Goal: Book appointment/travel/reservation

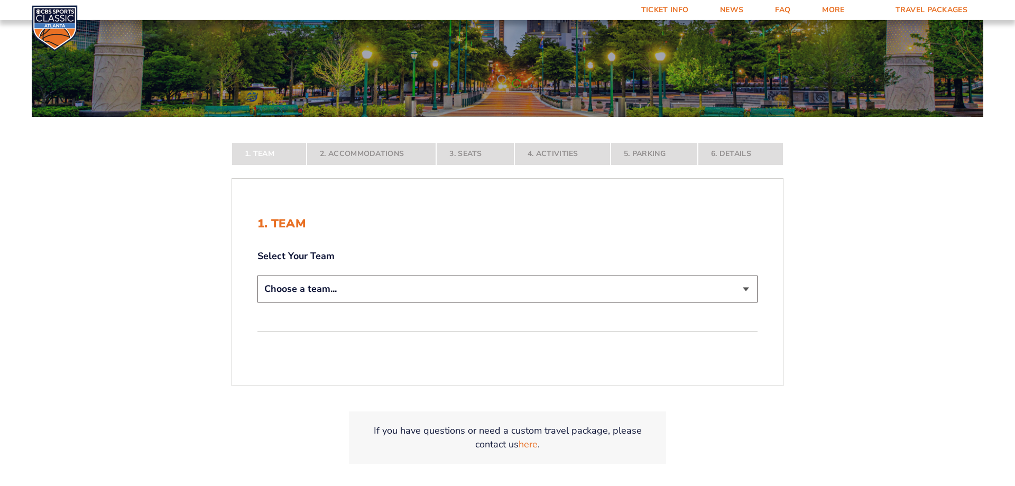
scroll to position [162, 0]
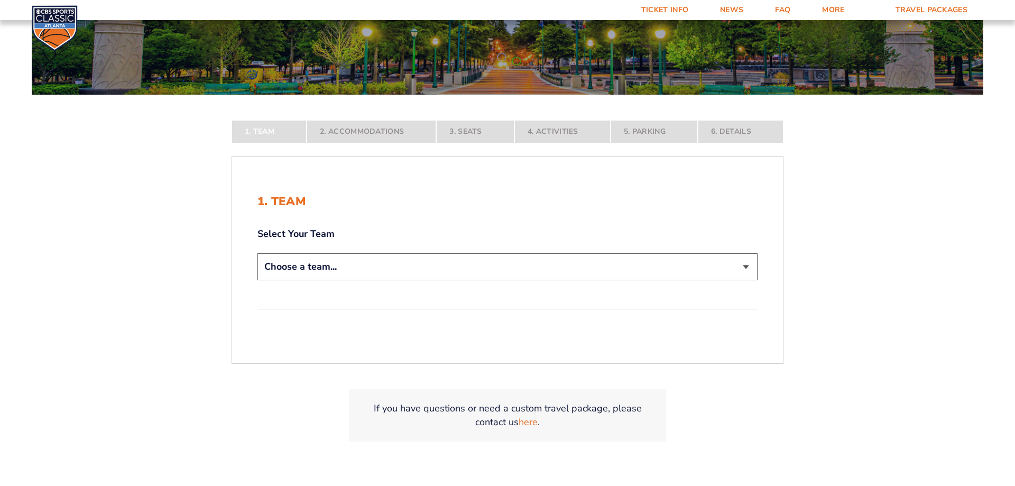
click at [257, 253] on select "Choose a team... [US_STATE] Wildcats [US_STATE] State Buckeyes [US_STATE] Tar H…" at bounding box center [507, 266] width 500 height 27
select select "12956"
click option "[US_STATE] Wildcats" at bounding box center [0, 0] width 0 height 0
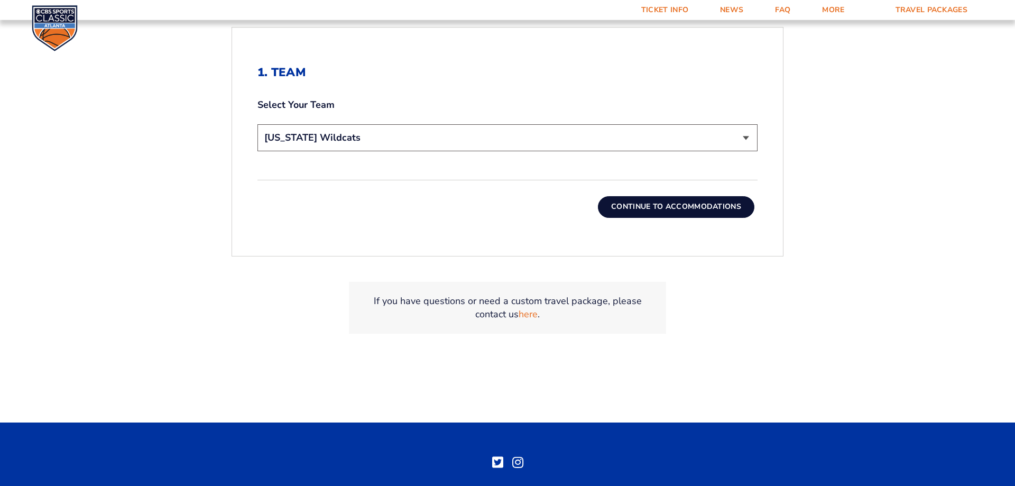
scroll to position [377, 0]
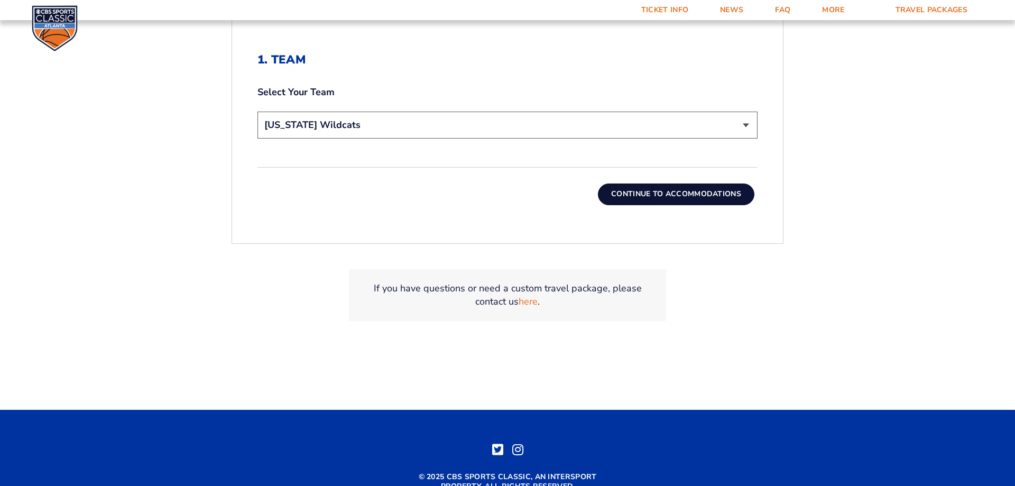
click at [659, 192] on button "Continue To Accommodations" at bounding box center [676, 193] width 156 height 21
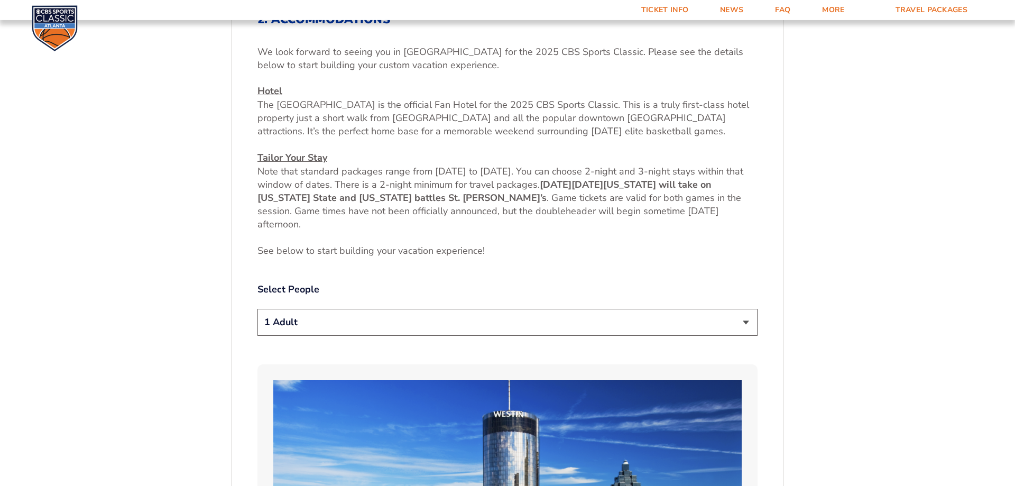
scroll to position [445, 0]
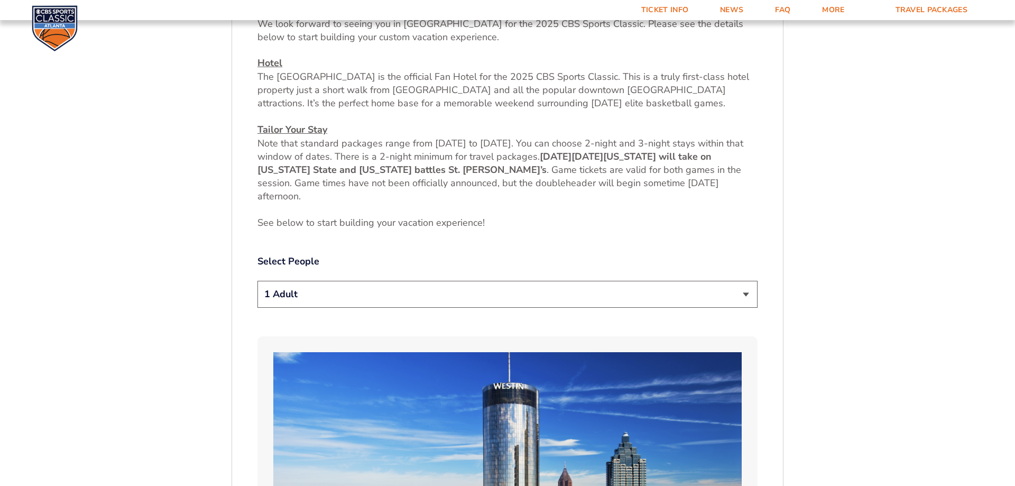
click at [257, 281] on select "1 Adult 2 Adults 3 Adults 4 Adults 2 Adults + 1 Child 2 Adults + 2 Children 2 A…" at bounding box center [507, 294] width 500 height 27
select select "4 Adults"
click option "4 Adults" at bounding box center [0, 0] width 0 height 0
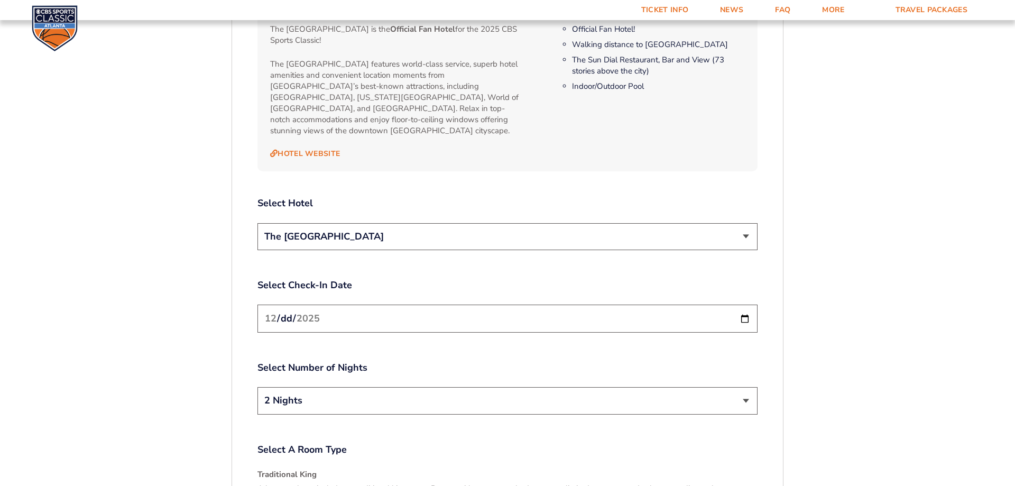
scroll to position [1200, 0]
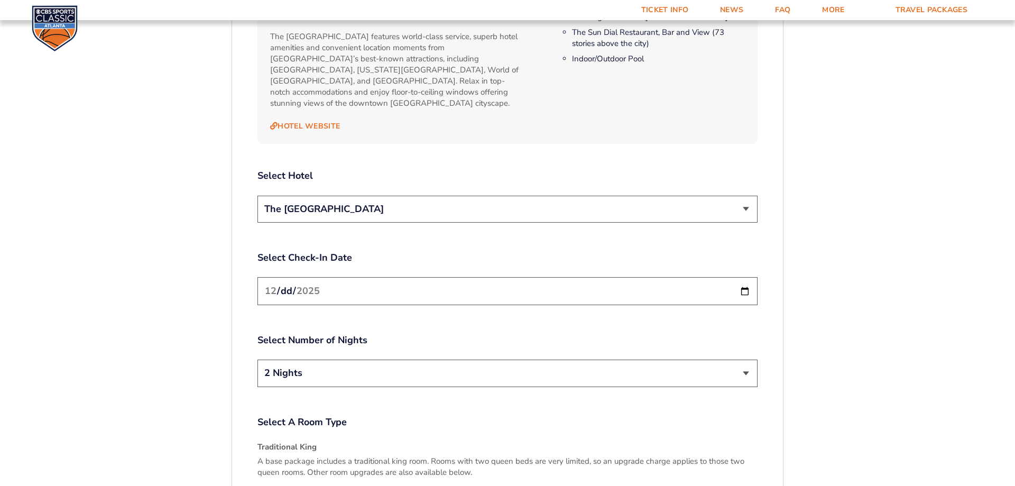
click at [720, 286] on input "[DATE]" at bounding box center [507, 291] width 500 height 28
click at [745, 278] on input "[DATE]" at bounding box center [507, 291] width 500 height 28
type input "[DATE]"
click at [257, 359] on select "2 Nights 3 Nights" at bounding box center [507, 372] width 500 height 27
select select "3 Nights"
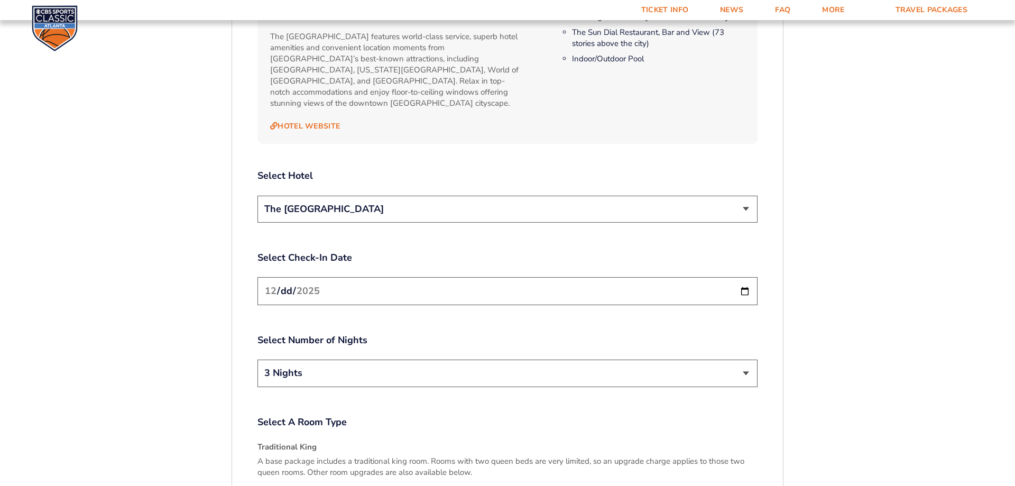
click option "3 Nights" at bounding box center [0, 0] width 0 height 0
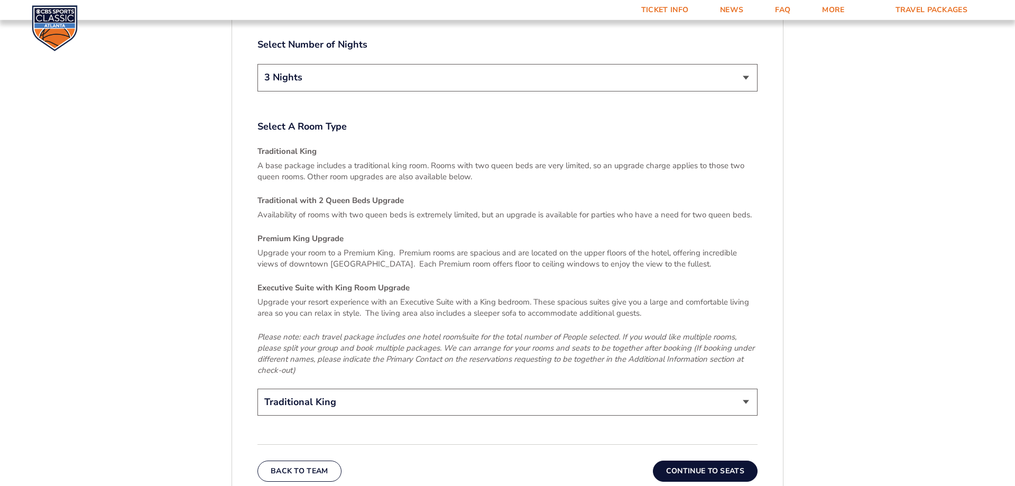
scroll to position [1523, 0]
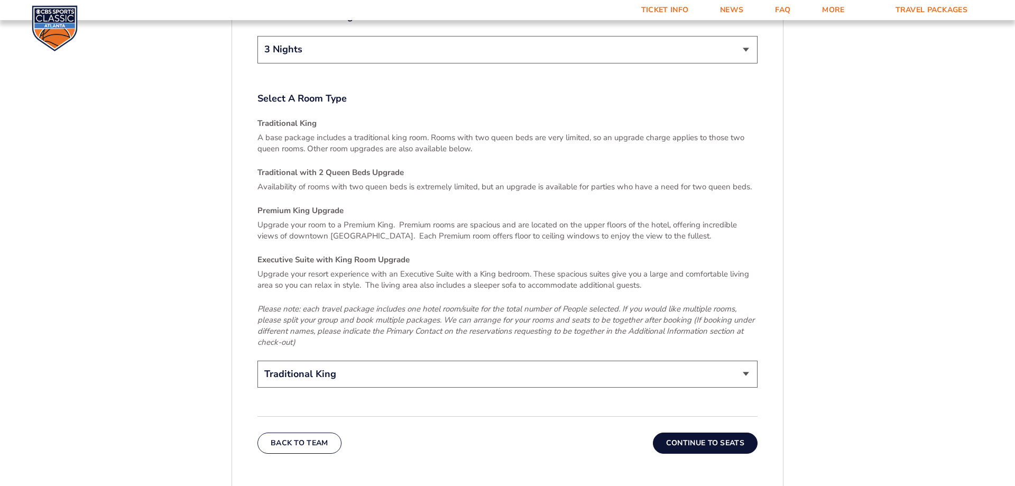
click at [257, 360] on select "Traditional King Traditional with 2 Queen Beds Upgrade (+$45 per night) Premium…" at bounding box center [507, 373] width 500 height 27
select select "Traditional with 2 Queen Beds Upgrade"
click option "Traditional with 2 Queen Beds Upgrade (+$45 per night)" at bounding box center [0, 0] width 0 height 0
click at [697, 432] on button "Continue To Seats" at bounding box center [705, 442] width 105 height 21
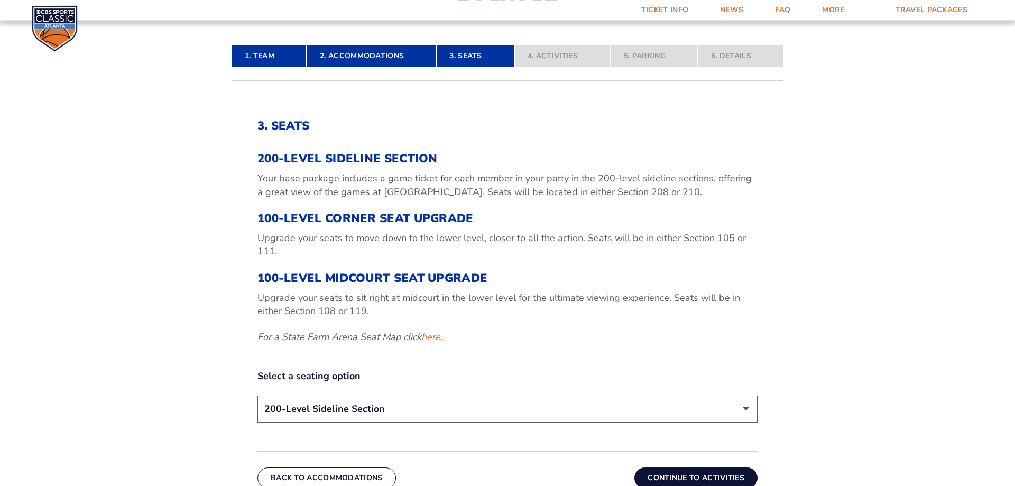
scroll to position [338, 0]
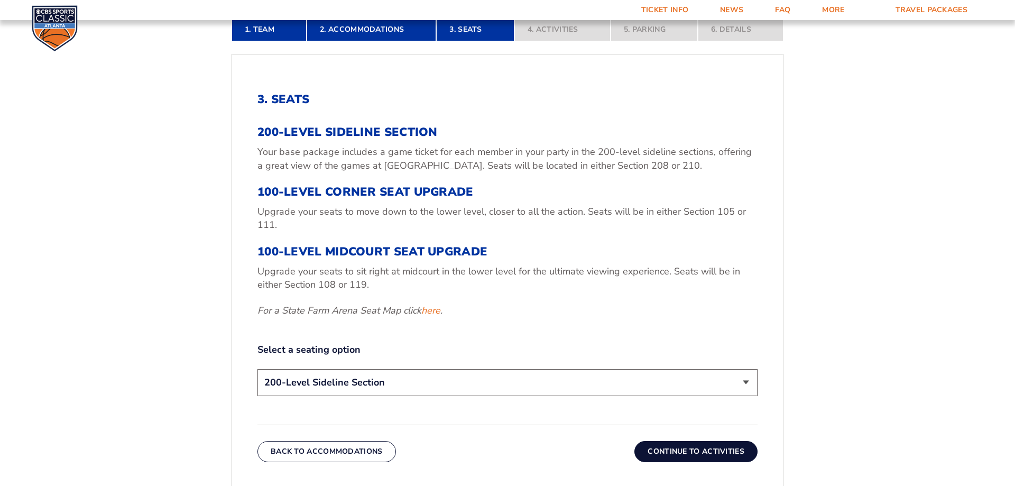
click at [257, 369] on select "200-Level Sideline Section 100-Level Corner Seat Upgrade (+$120 per person) 100…" at bounding box center [507, 382] width 500 height 27
click at [638, 335] on div "3. Seats 200-Level Sideline Section Your base package includes a game ticket fo…" at bounding box center [507, 245] width 500 height 306
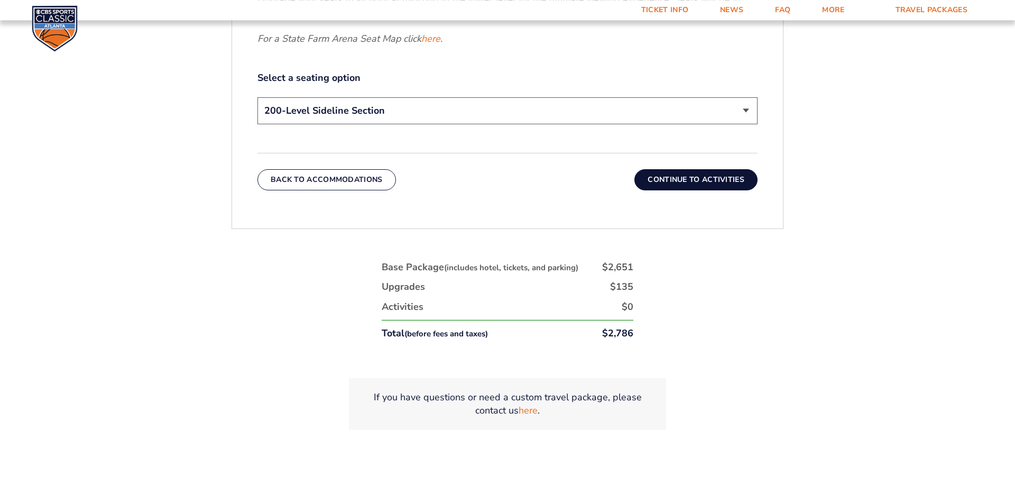
scroll to position [553, 0]
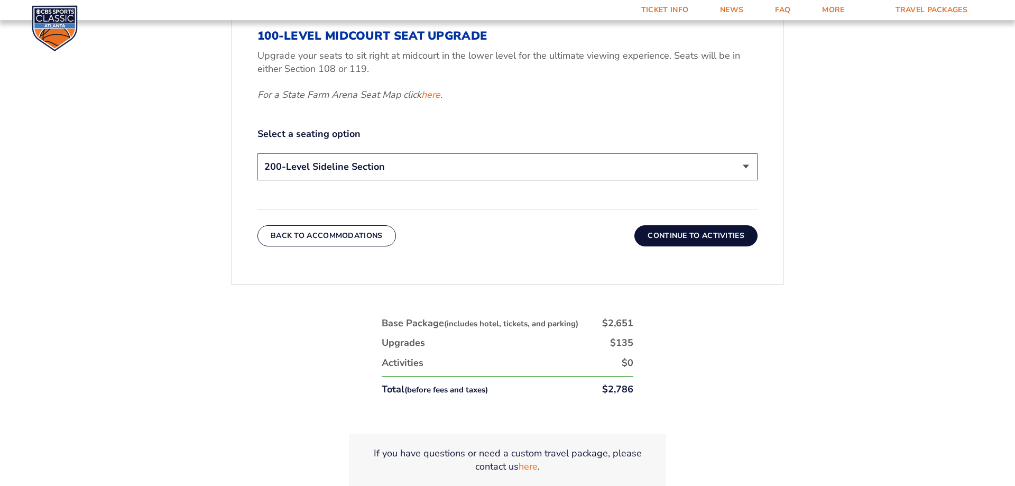
click at [257, 153] on select "200-Level Sideline Section 100-Level Corner Seat Upgrade (+$120 per person) 100…" at bounding box center [507, 166] width 500 height 27
click option "100-Level Midcourt Seat Upgrade (+$435 per person)" at bounding box center [0, 0] width 0 height 0
click at [257, 153] on select "200-Level Sideline Section 100-Level Corner Seat Upgrade (+$120 per person) 100…" at bounding box center [507, 166] width 500 height 27
click option "200-Level Sideline Section" at bounding box center [0, 0] width 0 height 0
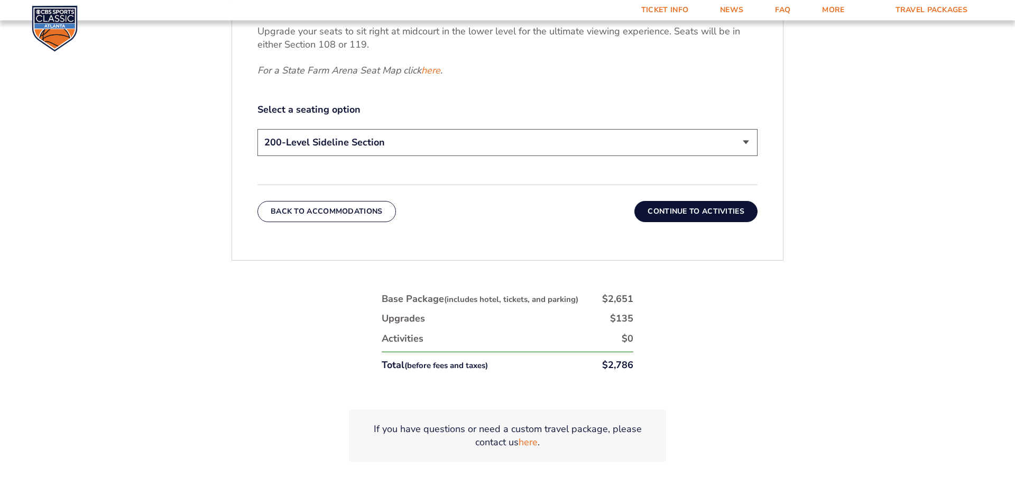
scroll to position [607, 0]
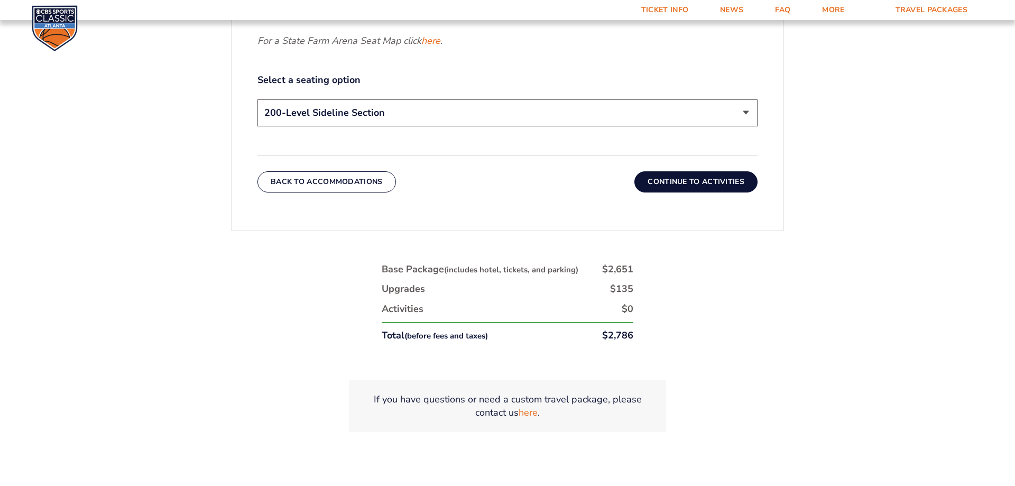
click at [675, 185] on button "Continue To Activities" at bounding box center [695, 181] width 123 height 21
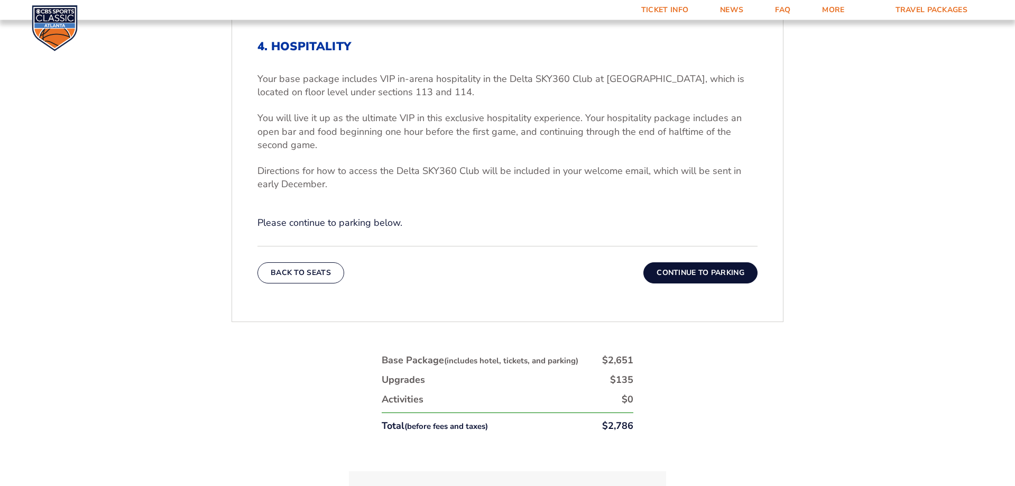
scroll to position [392, 0]
click at [686, 270] on button "Continue To Parking" at bounding box center [700, 271] width 114 height 21
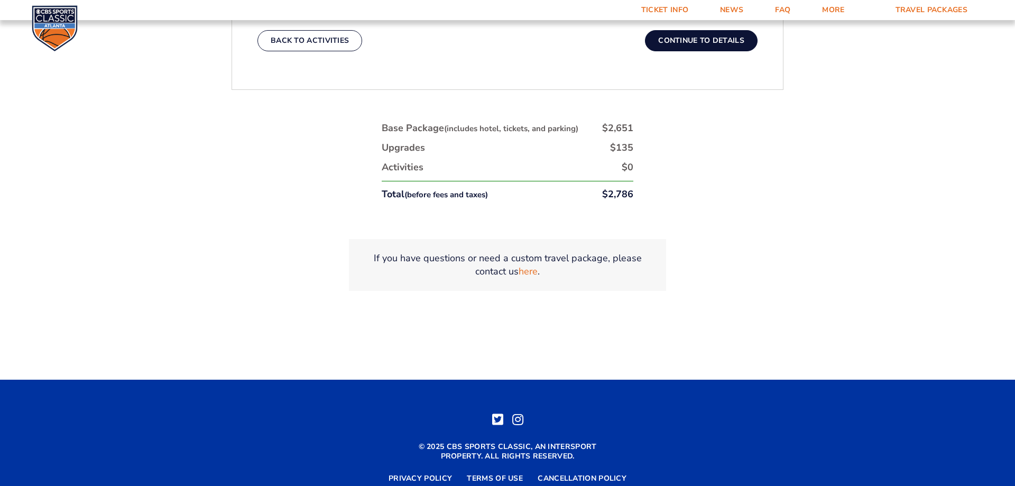
scroll to position [284, 0]
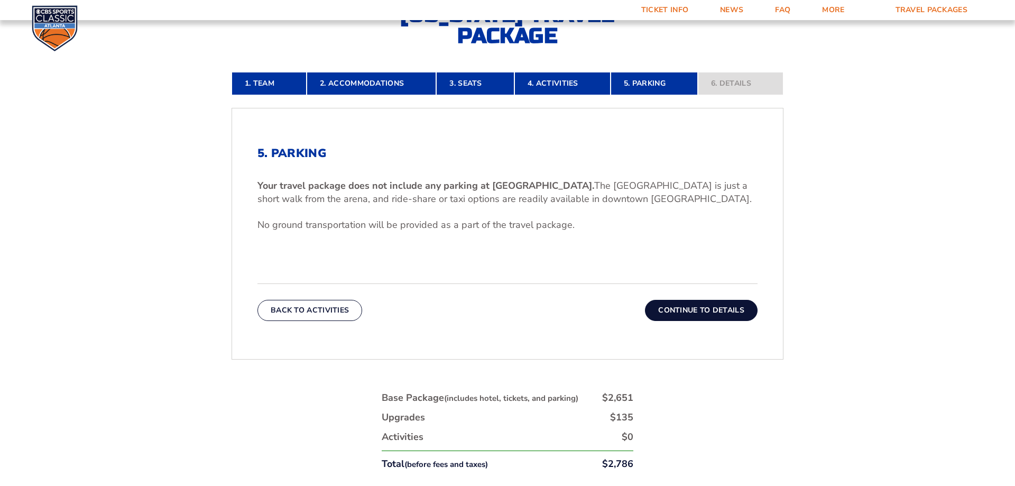
click at [684, 312] on button "Continue To Details" at bounding box center [701, 310] width 113 height 21
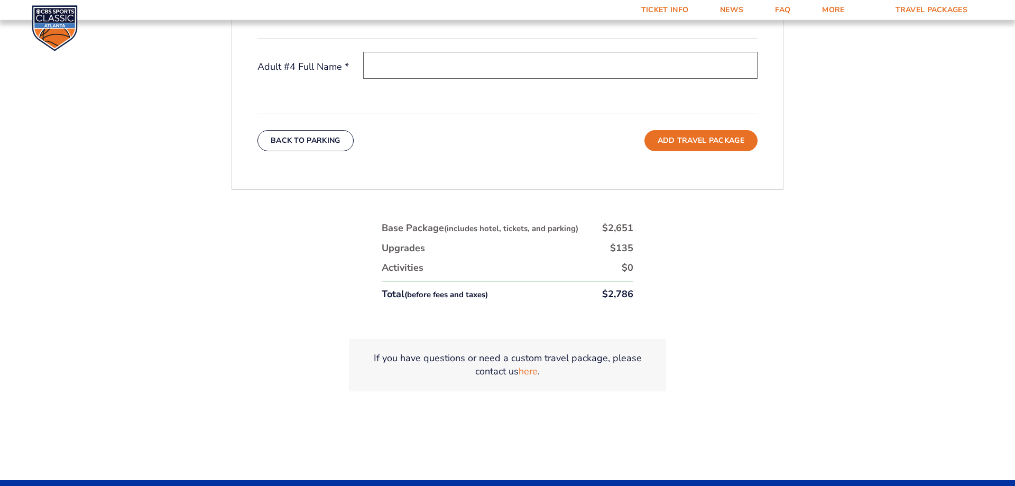
scroll to position [647, 0]
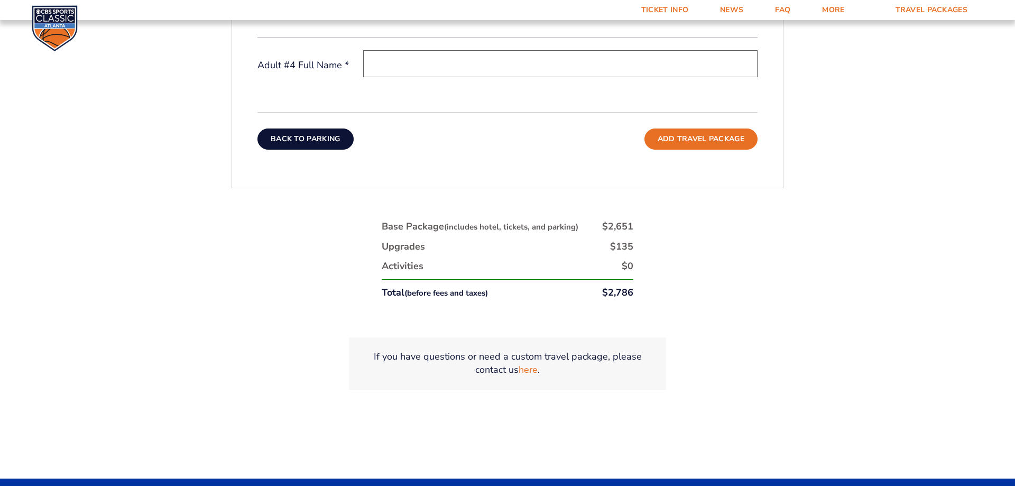
drag, startPoint x: 303, startPoint y: 137, endPoint x: 324, endPoint y: 151, distance: 24.8
click at [304, 137] on button "Back To Parking" at bounding box center [305, 138] width 96 height 21
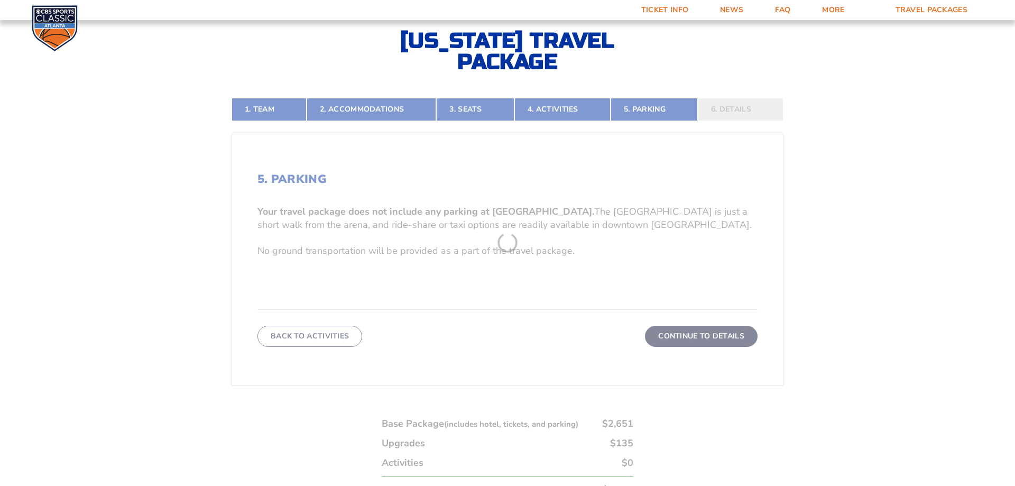
scroll to position [392, 0]
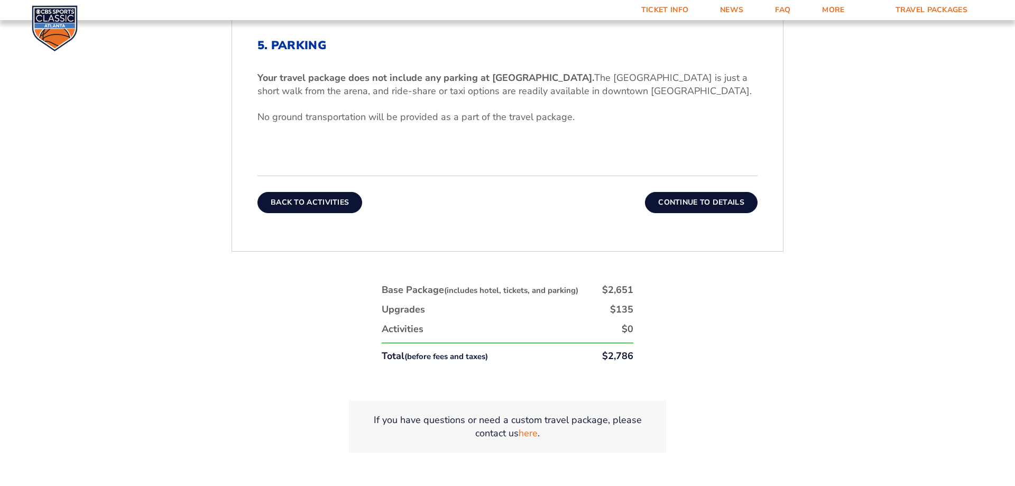
click at [309, 200] on button "Back To Activities" at bounding box center [309, 202] width 105 height 21
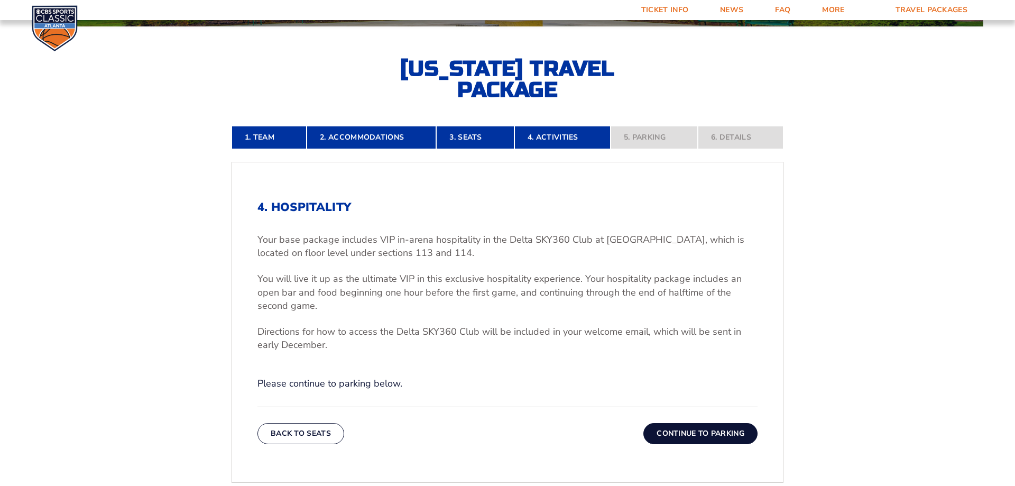
scroll to position [338, 0]
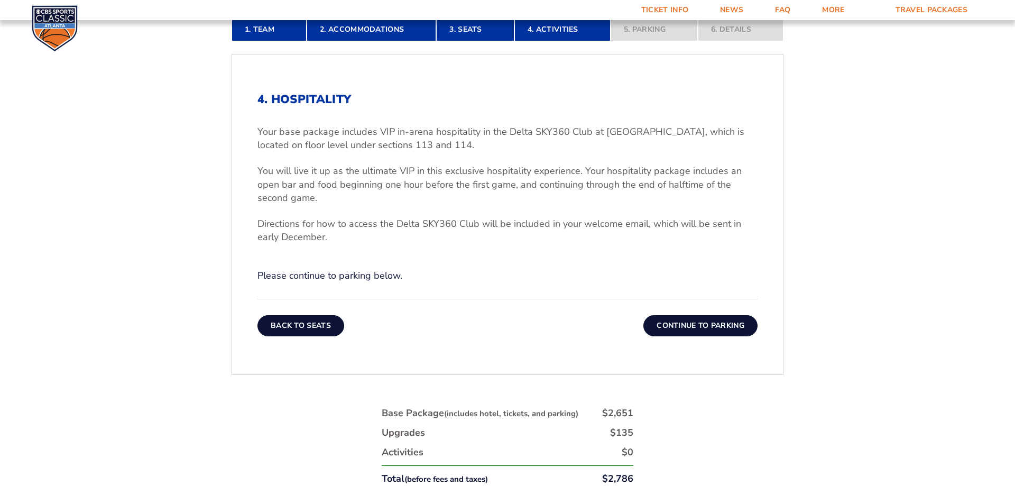
click at [317, 324] on button "Back To Seats" at bounding box center [300, 325] width 87 height 21
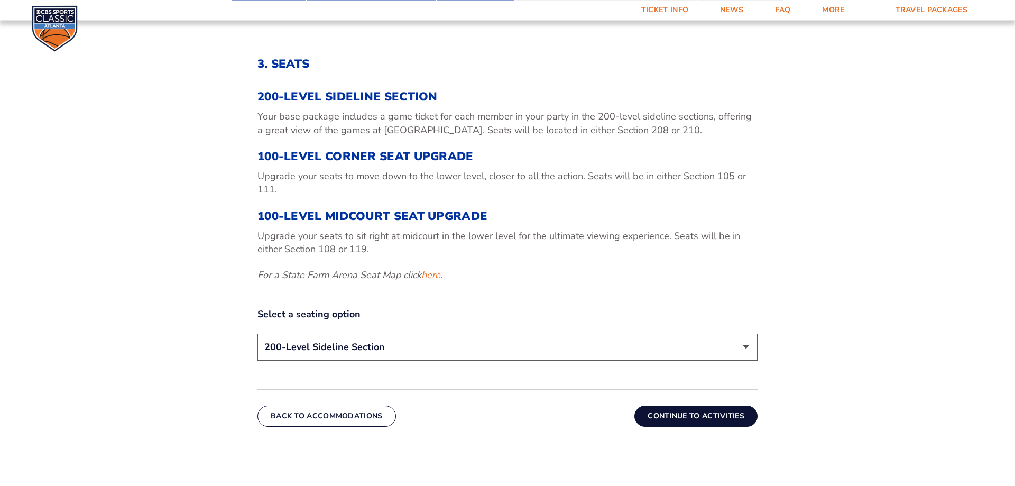
scroll to position [445, 0]
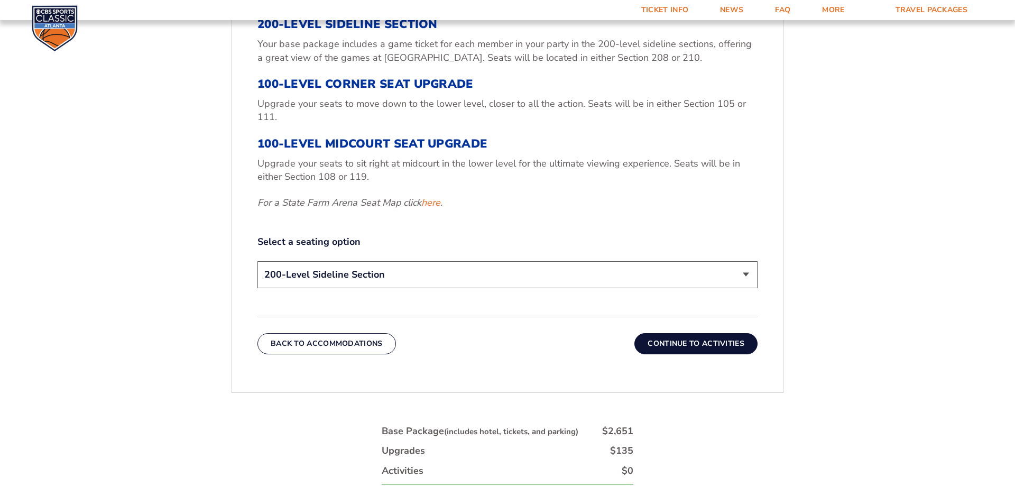
click at [257, 261] on select "200-Level Sideline Section 100-Level Corner Seat Upgrade (+$120 per person) 100…" at bounding box center [507, 274] width 500 height 27
click option "100-Level Midcourt Seat Upgrade (+$435 per person)" at bounding box center [0, 0] width 0 height 0
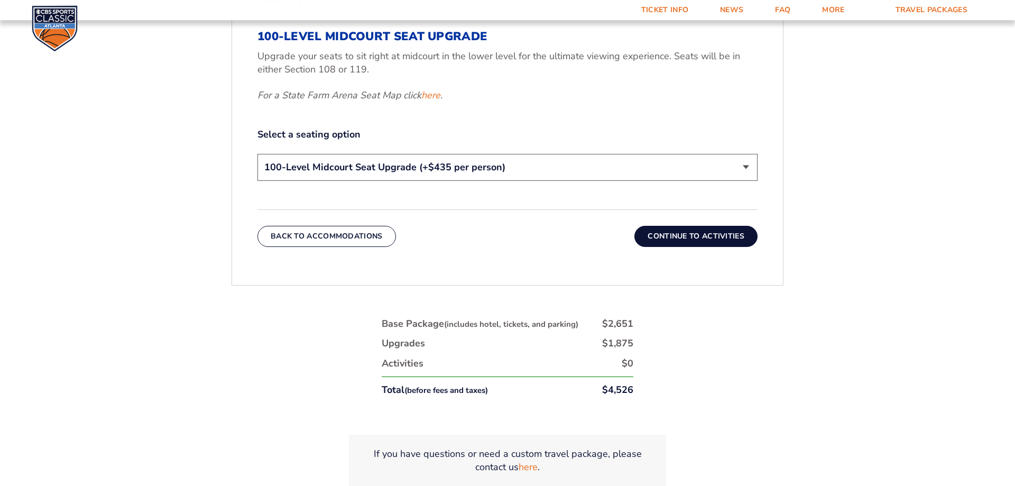
scroll to position [499, 0]
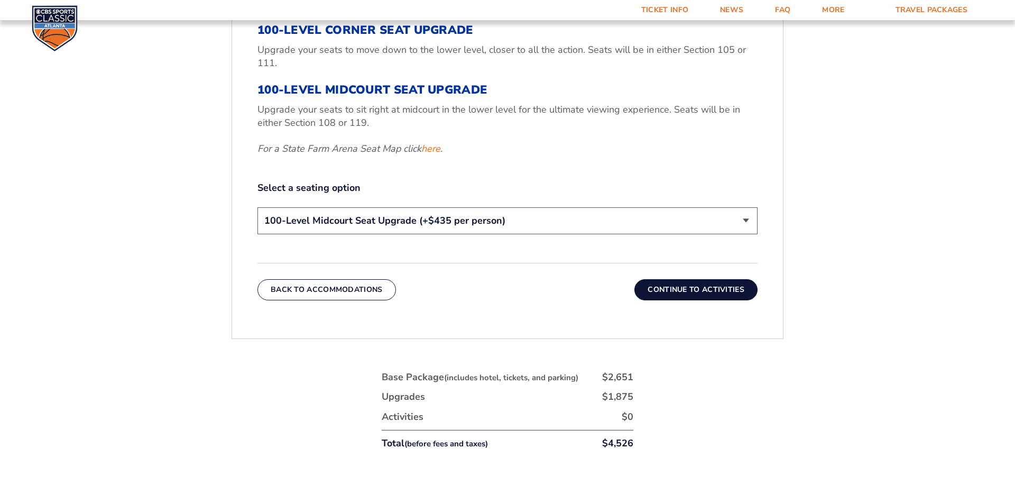
click at [257, 207] on select "200-Level Sideline Section 100-Level Corner Seat Upgrade (+$120 per person) 100…" at bounding box center [507, 220] width 500 height 27
click option "100-Level Corner Seat Upgrade (+$120 per person)" at bounding box center [0, 0] width 0 height 0
click at [257, 207] on select "200-Level Sideline Section 100-Level Corner Seat Upgrade (+$120 per person) 100…" at bounding box center [507, 220] width 500 height 27
click option "100-Level Midcourt Seat Upgrade (+$435 per person)" at bounding box center [0, 0] width 0 height 0
click at [257, 207] on select "200-Level Sideline Section 100-Level Corner Seat Upgrade (+$120 per person) 100…" at bounding box center [507, 220] width 500 height 27
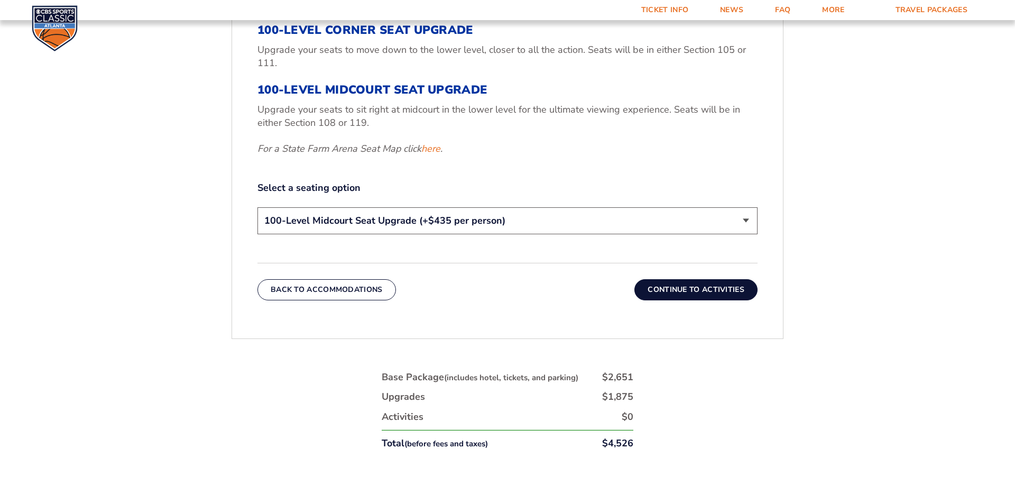
click option "100-Level Corner Seat Upgrade (+$120 per person)" at bounding box center [0, 0] width 0 height 0
click at [257, 207] on select "200-Level Sideline Section 100-Level Corner Seat Upgrade (+$120 per person) 100…" at bounding box center [507, 220] width 500 height 27
click option "100-Level Midcourt Seat Upgrade (+$435 per person)" at bounding box center [0, 0] width 0 height 0
click at [257, 207] on select "200-Level Sideline Section 100-Level Corner Seat Upgrade (+$120 per person) 100…" at bounding box center [507, 220] width 500 height 27
click option "200-Level Sideline Section" at bounding box center [0, 0] width 0 height 0
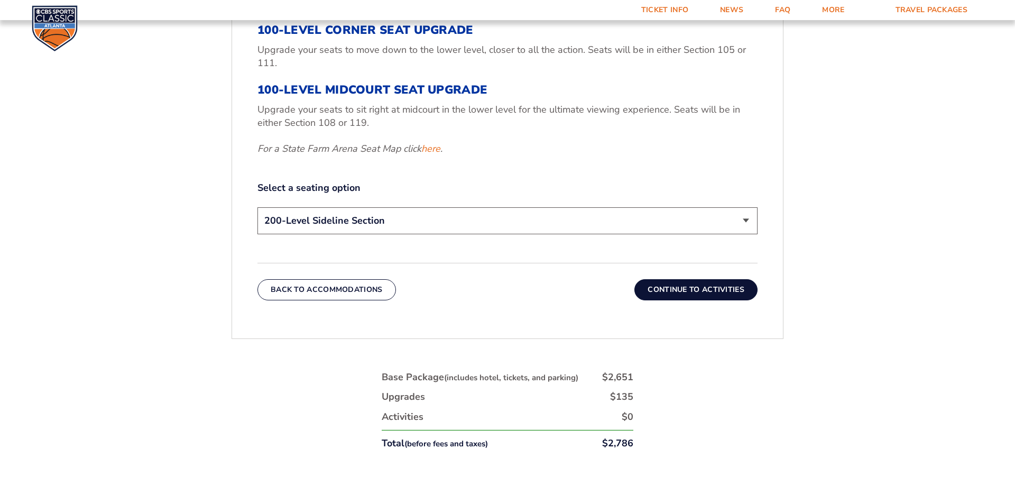
click at [672, 290] on button "Continue To Activities" at bounding box center [695, 289] width 123 height 21
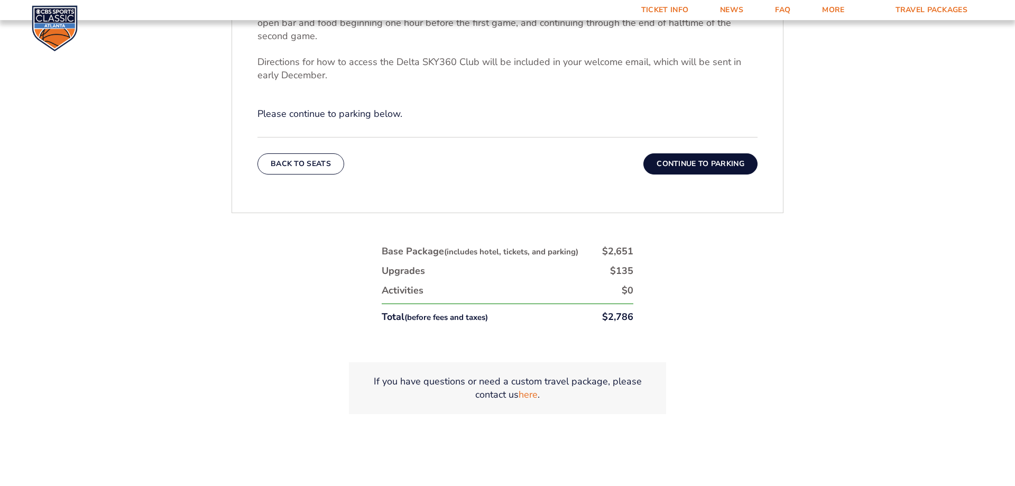
scroll to position [392, 0]
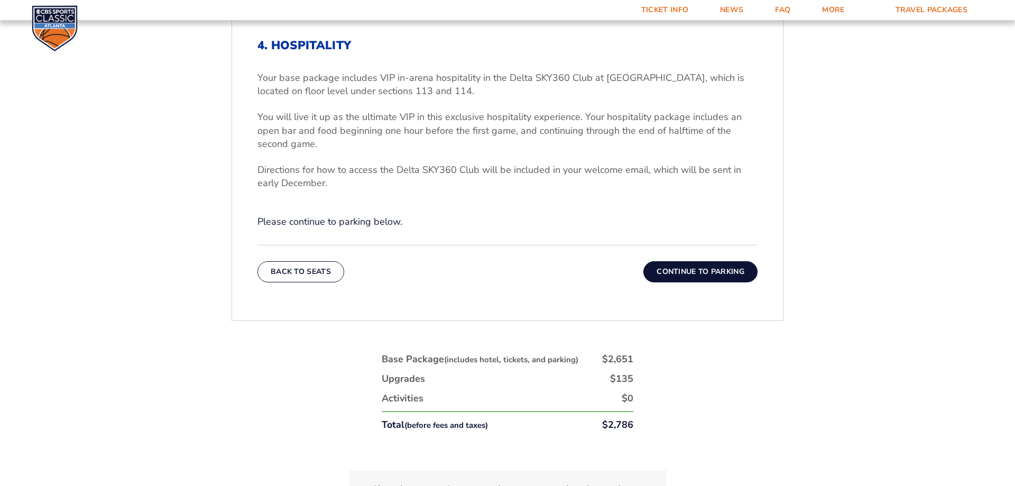
click at [668, 265] on button "Continue To Parking" at bounding box center [700, 271] width 114 height 21
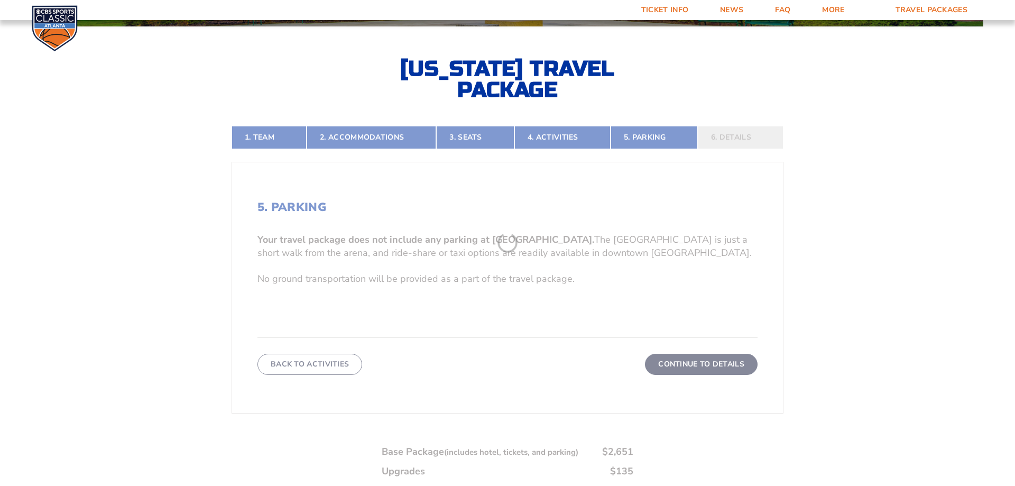
scroll to position [284, 0]
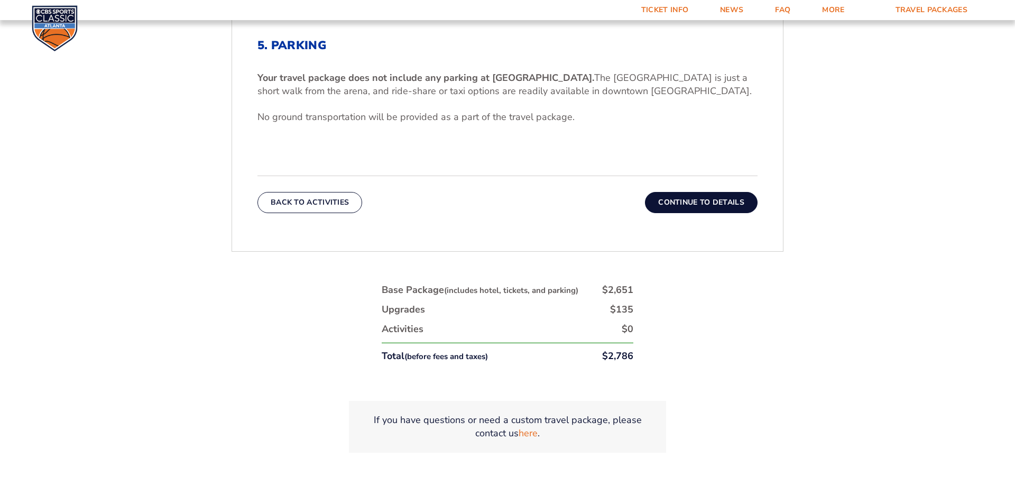
click at [681, 204] on button "Continue To Details" at bounding box center [701, 202] width 113 height 21
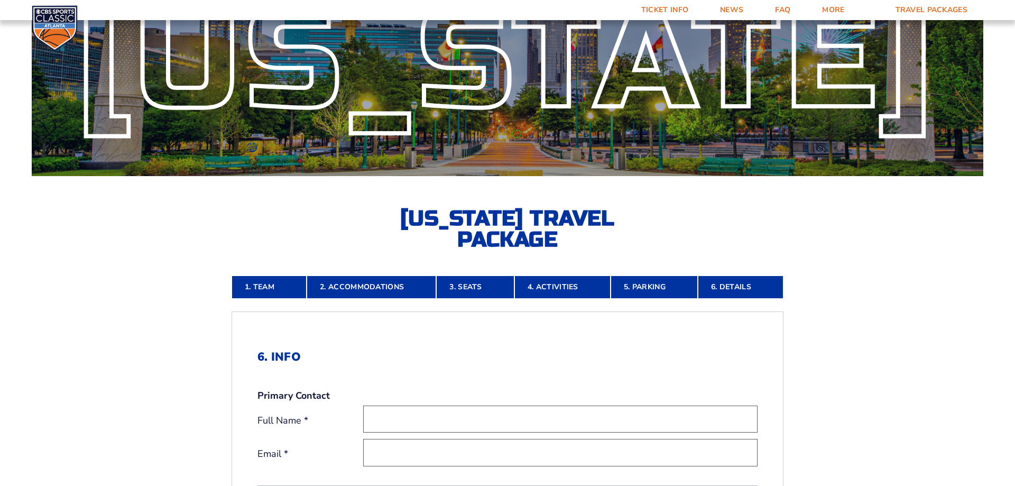
scroll to position [134, 0]
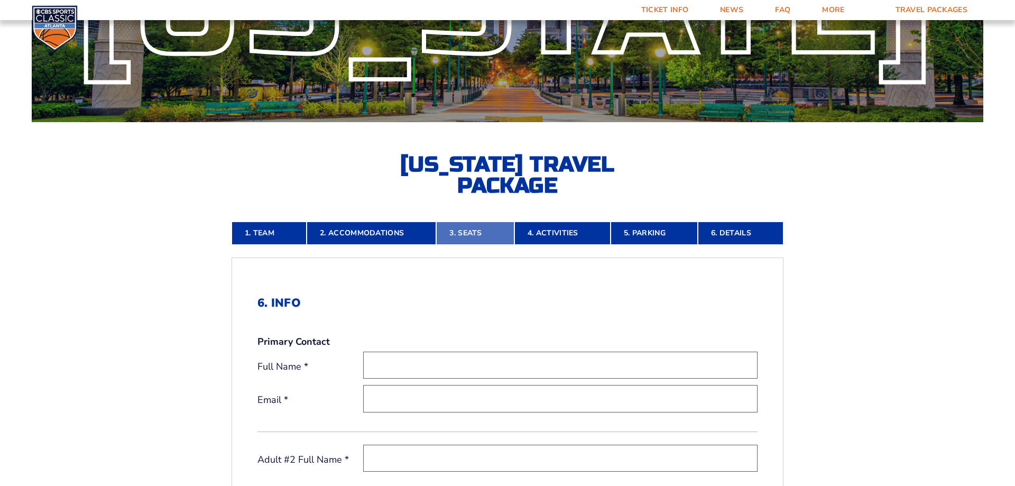
click at [493, 230] on link "3. Seats" at bounding box center [475, 232] width 78 height 23
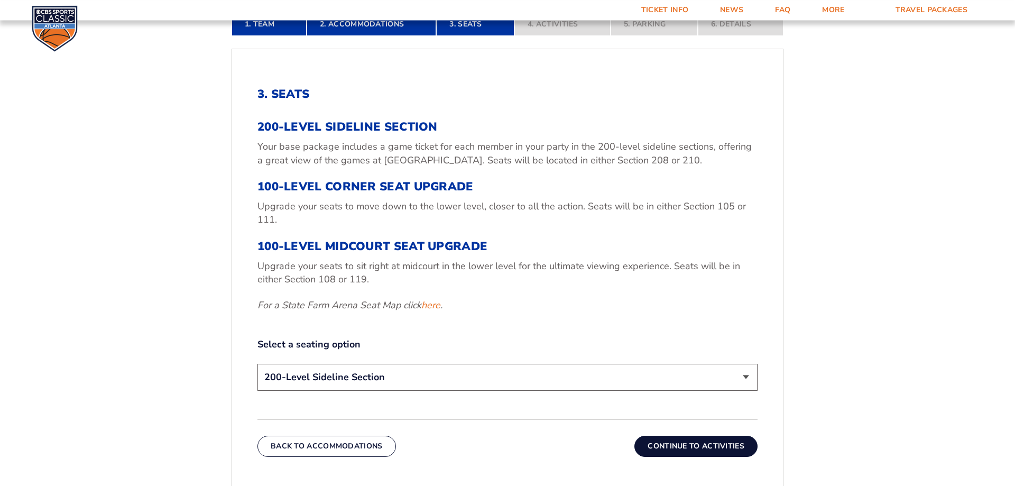
scroll to position [365, 0]
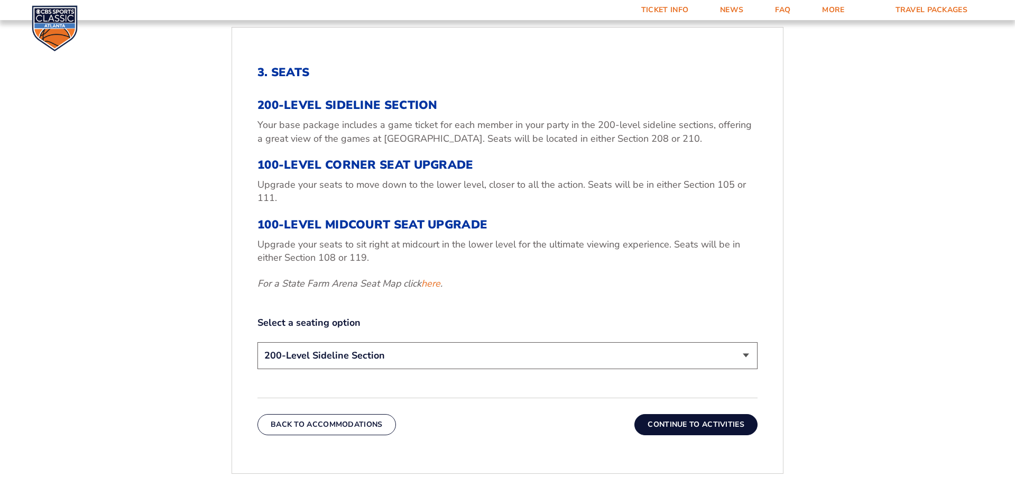
click at [257, 342] on select "200-Level Sideline Section 100-Level Corner Seat Upgrade (+$120 per person) 100…" at bounding box center [507, 355] width 500 height 27
select select "100-Level Corner Seat Upgrade"
click option "100-Level Corner Seat Upgrade (+$120 per person)" at bounding box center [0, 0] width 0 height 0
click at [701, 427] on button "Continue To Activities" at bounding box center [695, 424] width 123 height 21
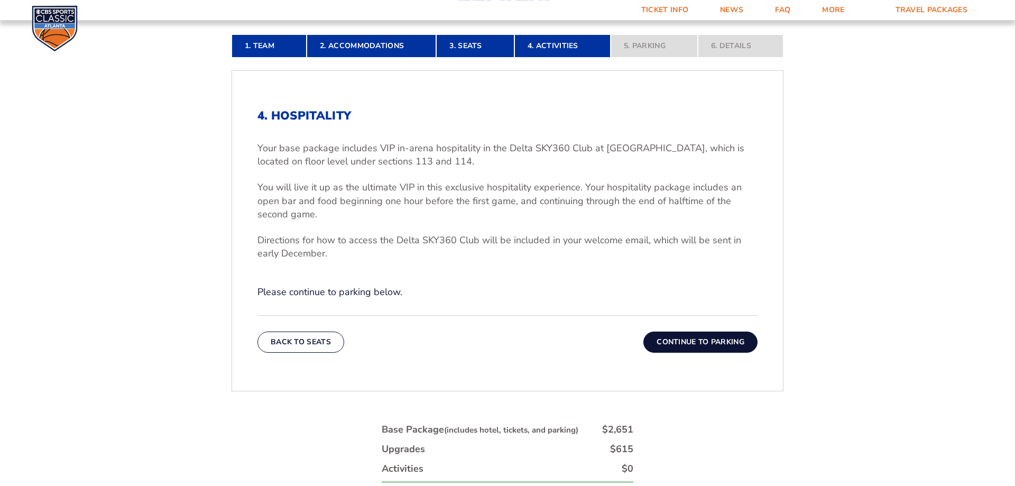
scroll to position [338, 0]
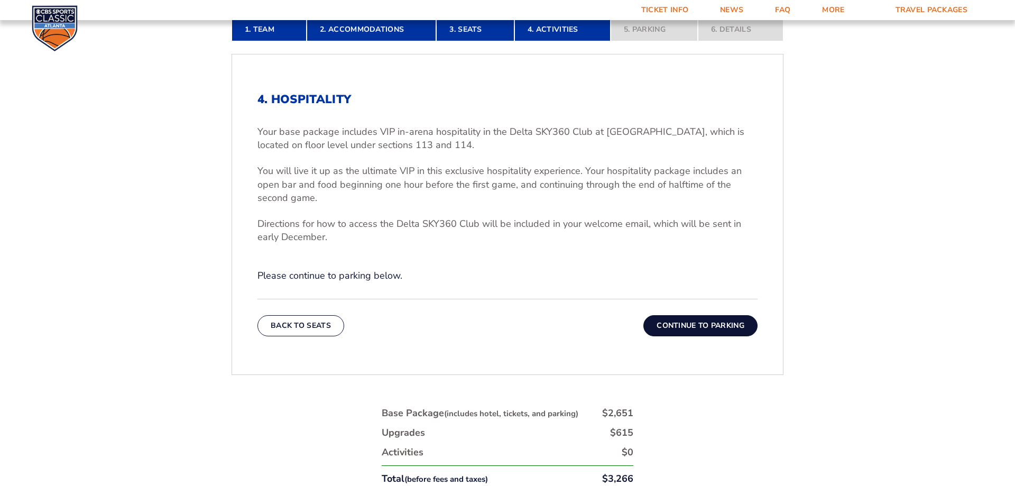
click at [670, 323] on button "Continue To Parking" at bounding box center [700, 325] width 114 height 21
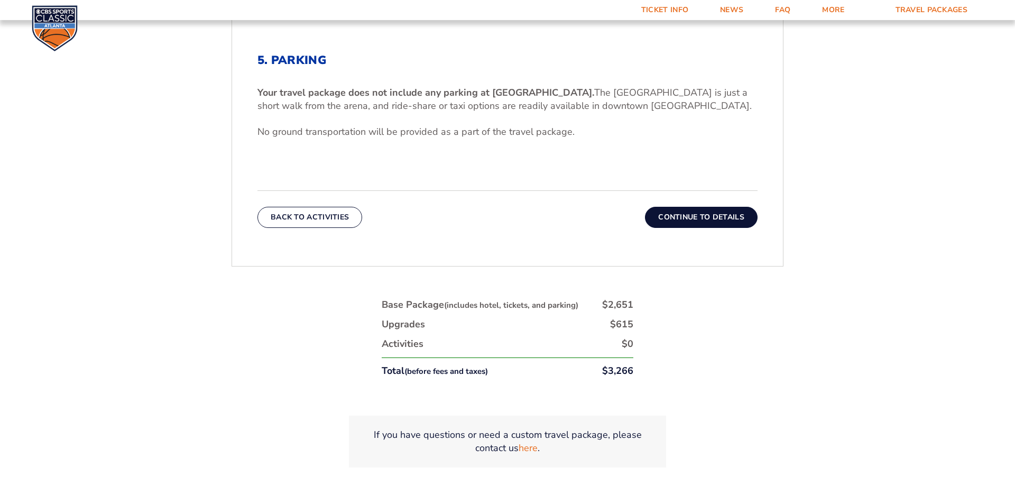
scroll to position [230, 0]
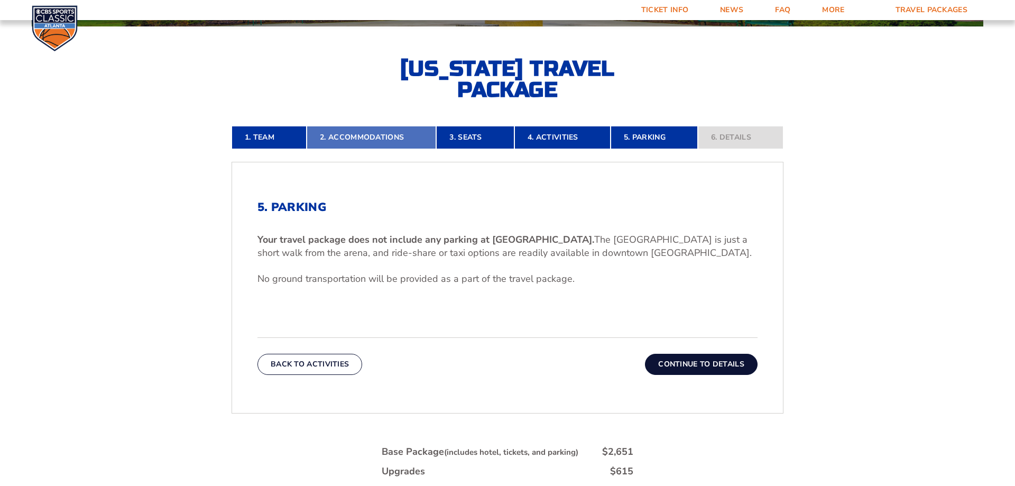
click at [380, 133] on link "2. Accommodations" at bounding box center [370, 137] width 129 height 23
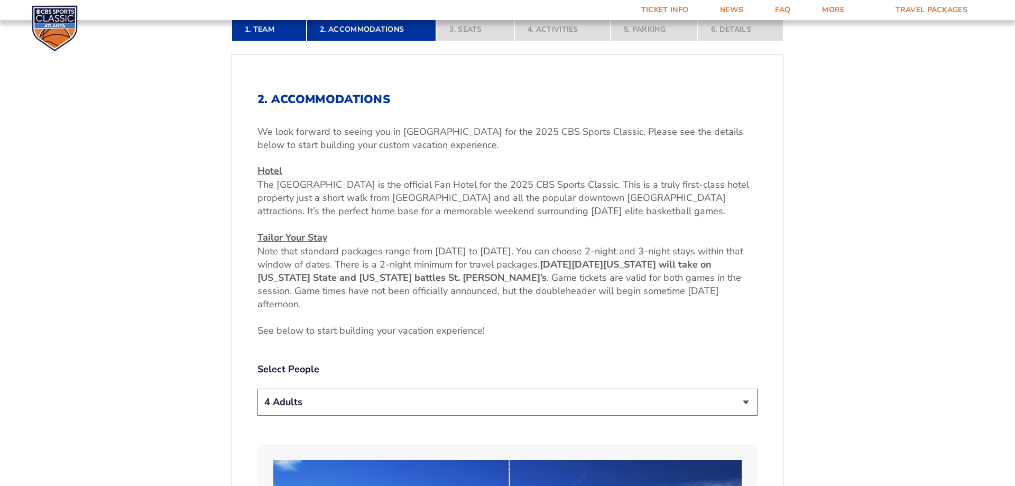
scroll to position [122, 0]
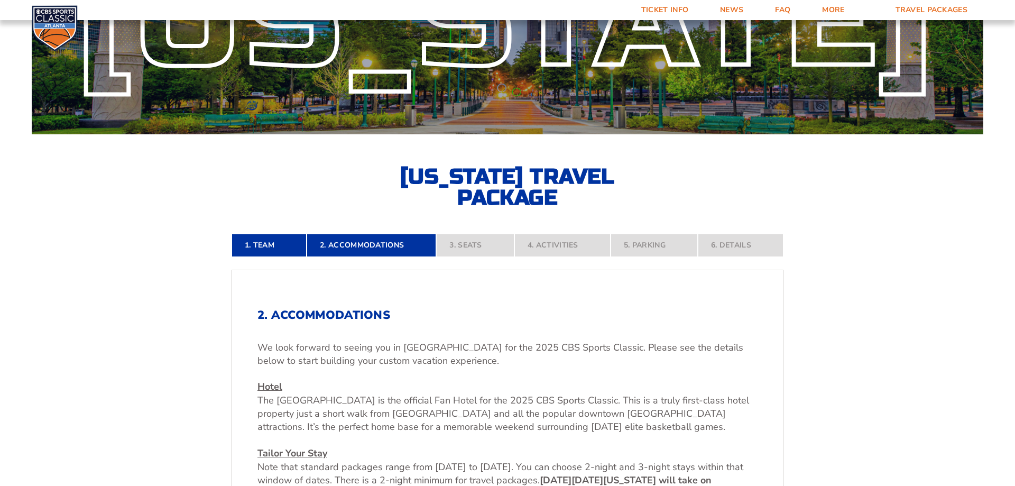
click at [503, 246] on nav "1. Team 2. Accommodations 3. Seats 4. Activities 5. Parking 6. Details" at bounding box center [507, 245] width 552 height 23
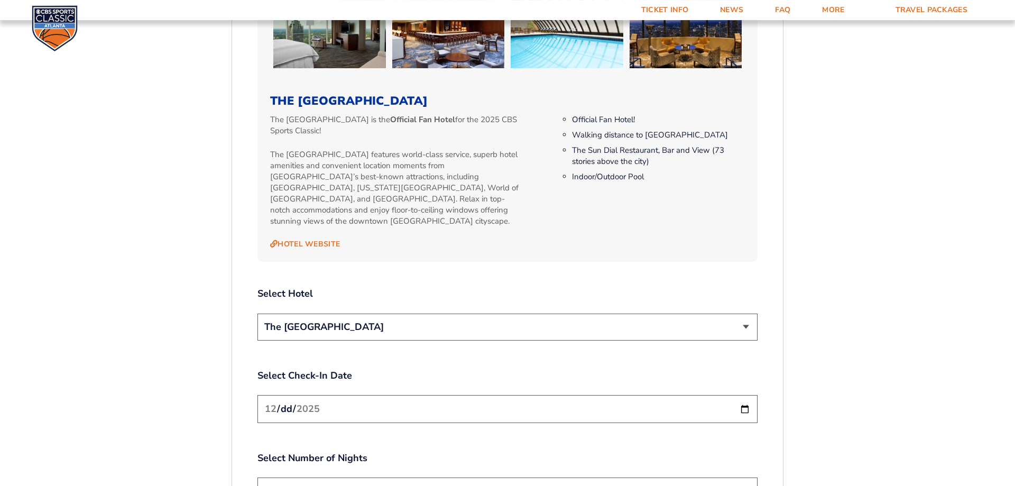
scroll to position [1146, 0]
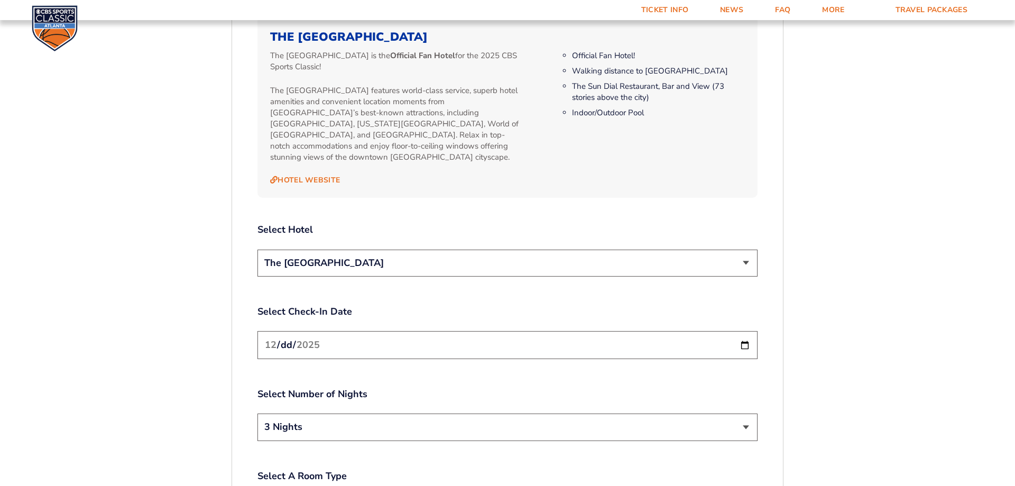
click at [257, 249] on select "The [GEOGRAPHIC_DATA]" at bounding box center [507, 262] width 500 height 27
click at [746, 250] on select "The [GEOGRAPHIC_DATA]" at bounding box center [507, 262] width 500 height 27
click at [257, 249] on select "The [GEOGRAPHIC_DATA]" at bounding box center [507, 262] width 500 height 27
click at [746, 250] on select "The [GEOGRAPHIC_DATA]" at bounding box center [507, 262] width 500 height 27
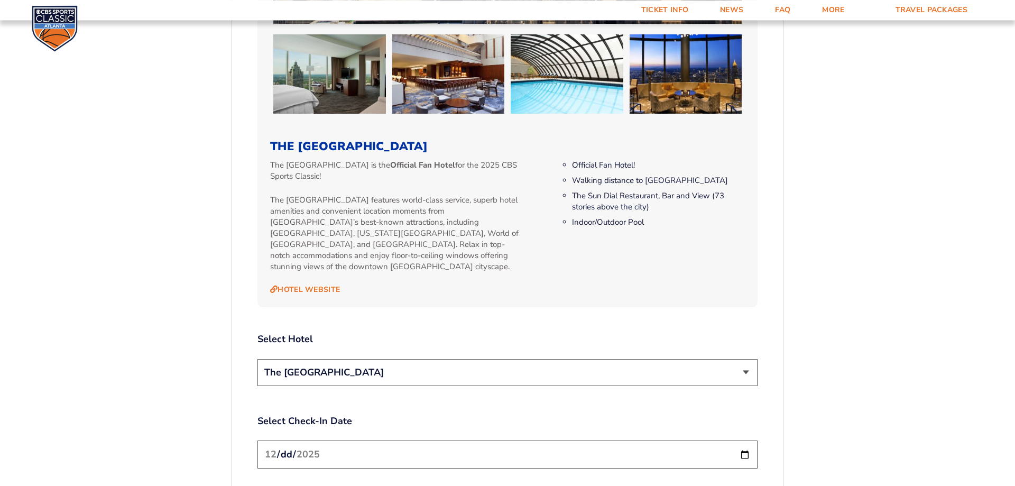
scroll to position [984, 0]
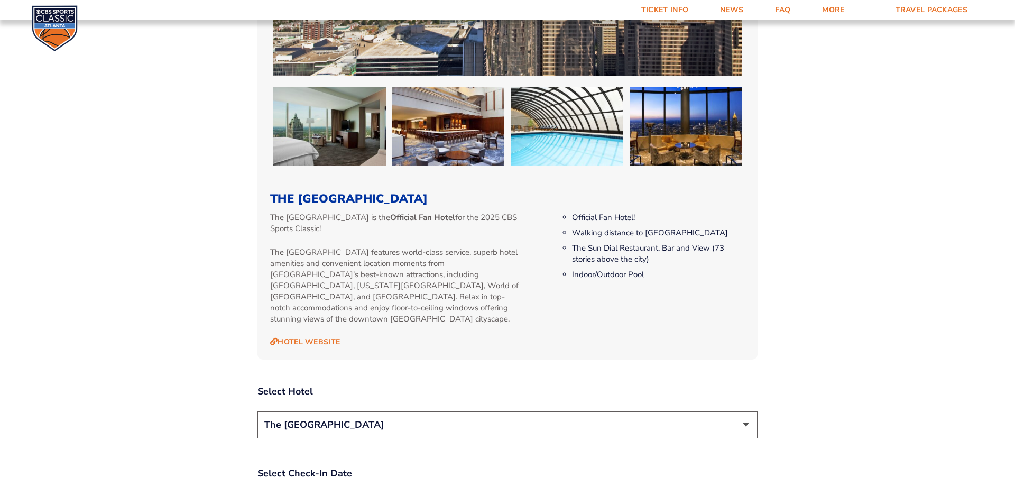
click at [738, 235] on li "Walking distance to [GEOGRAPHIC_DATA]" at bounding box center [658, 232] width 173 height 11
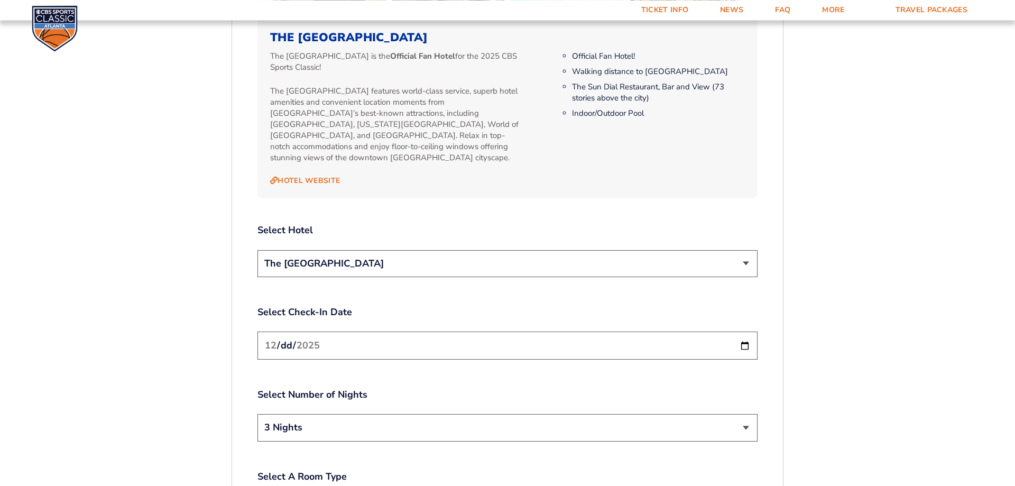
scroll to position [1146, 0]
click at [257, 249] on select "The [GEOGRAPHIC_DATA]" at bounding box center [507, 262] width 500 height 27
click option "The [GEOGRAPHIC_DATA]" at bounding box center [0, 0] width 0 height 0
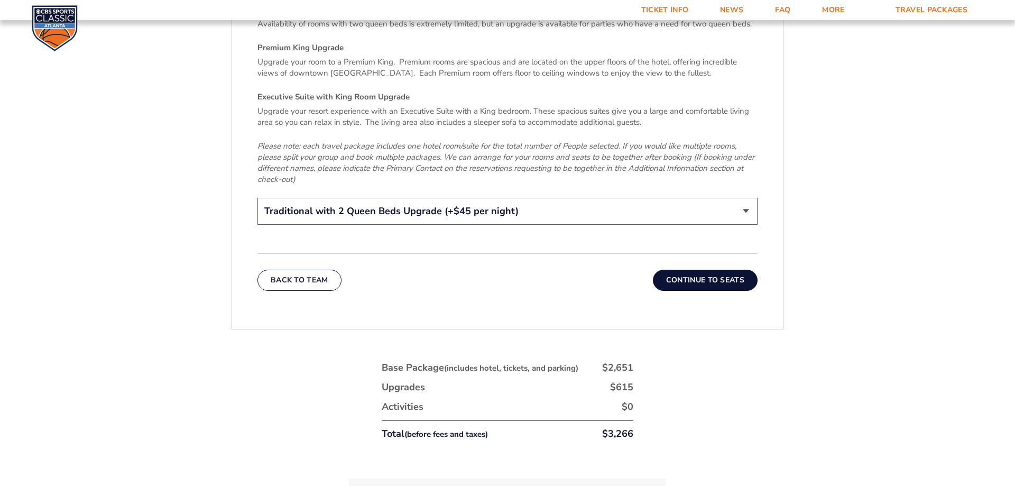
scroll to position [1739, 0]
